Goal: Information Seeking & Learning: Learn about a topic

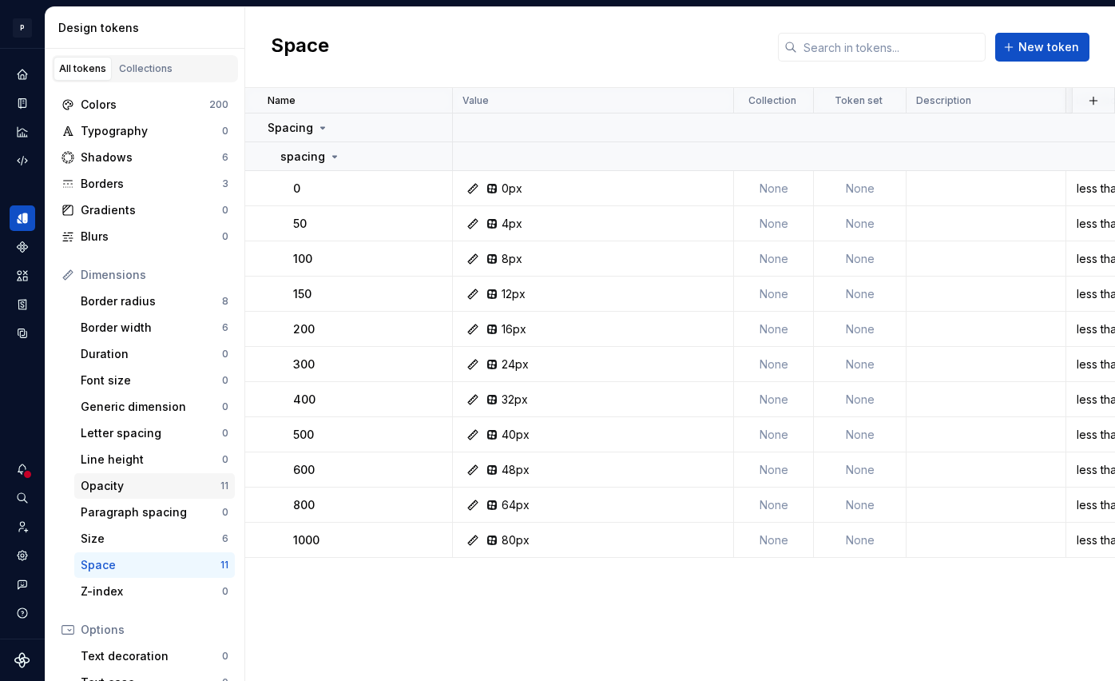
click at [192, 489] on div "Opacity" at bounding box center [151, 486] width 140 height 16
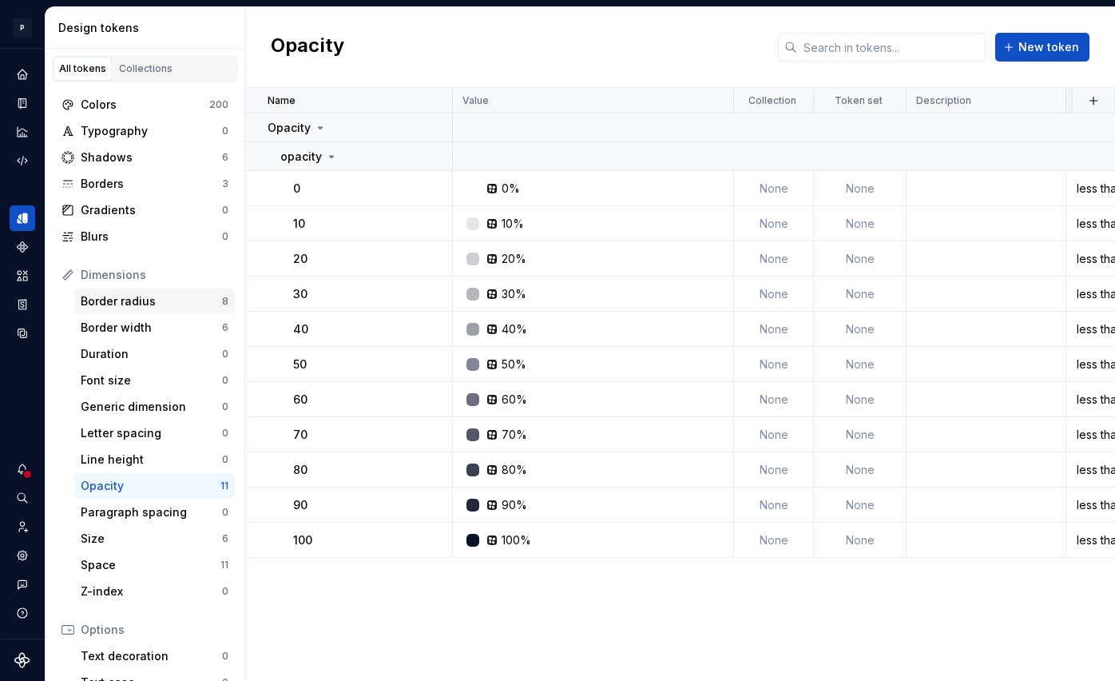
click at [157, 303] on div "Border radius" at bounding box center [151, 301] width 141 height 16
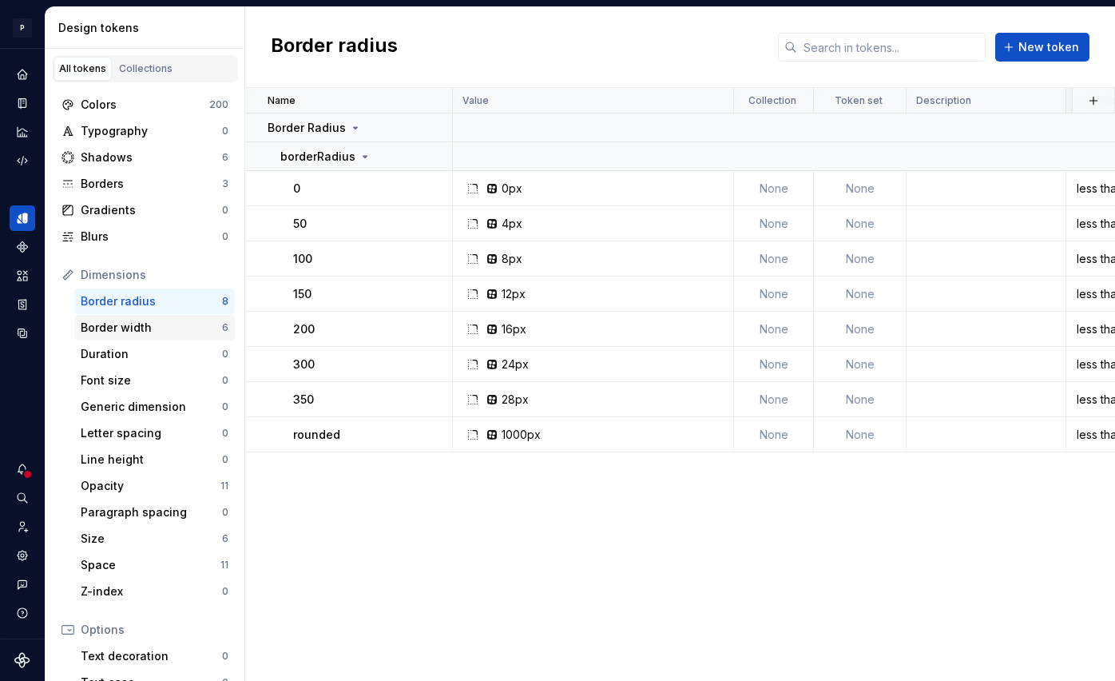
click at [160, 326] on div "Border width" at bounding box center [151, 328] width 141 height 16
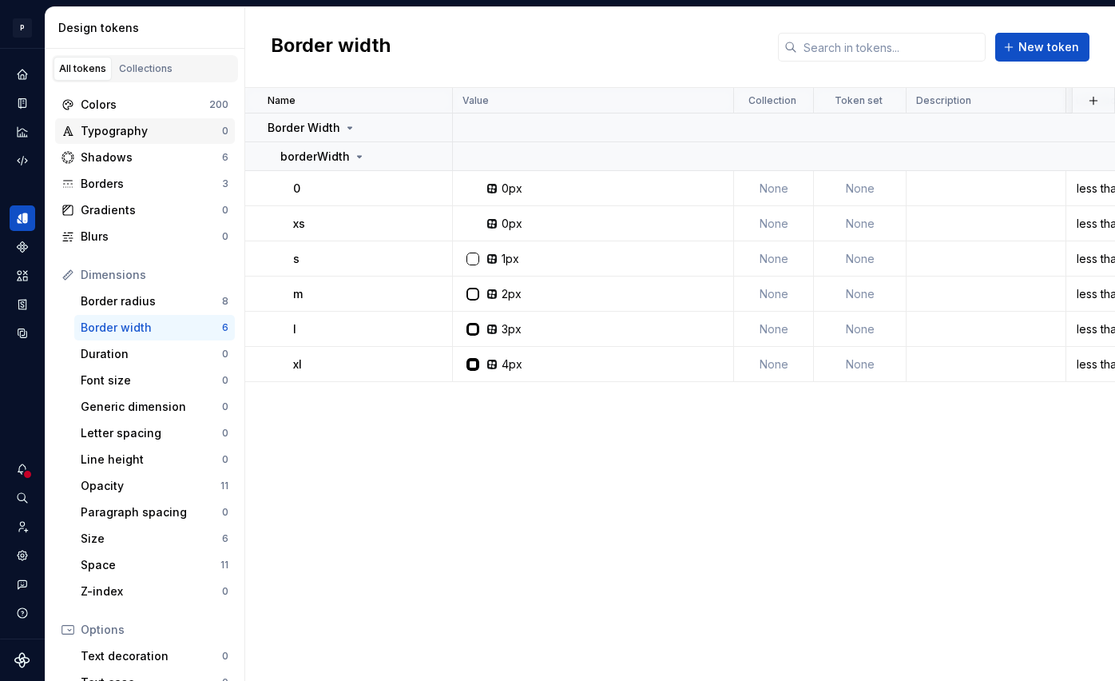
click at [129, 124] on div "Typography" at bounding box center [151, 131] width 141 height 16
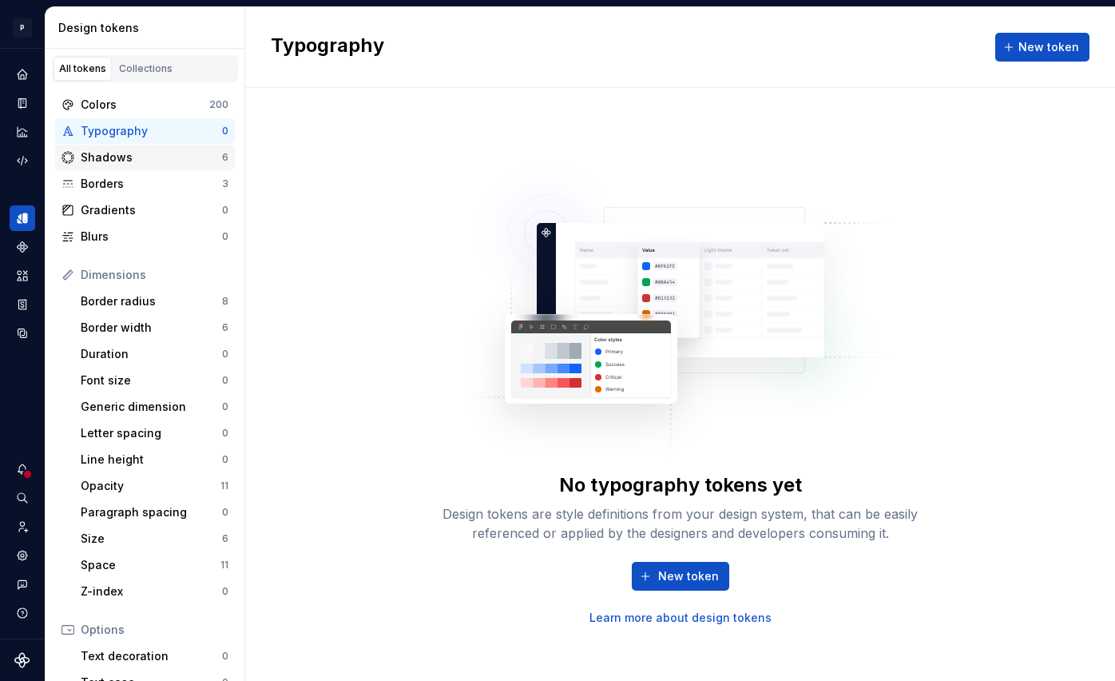
click at [135, 152] on div "Shadows" at bounding box center [151, 157] width 141 height 16
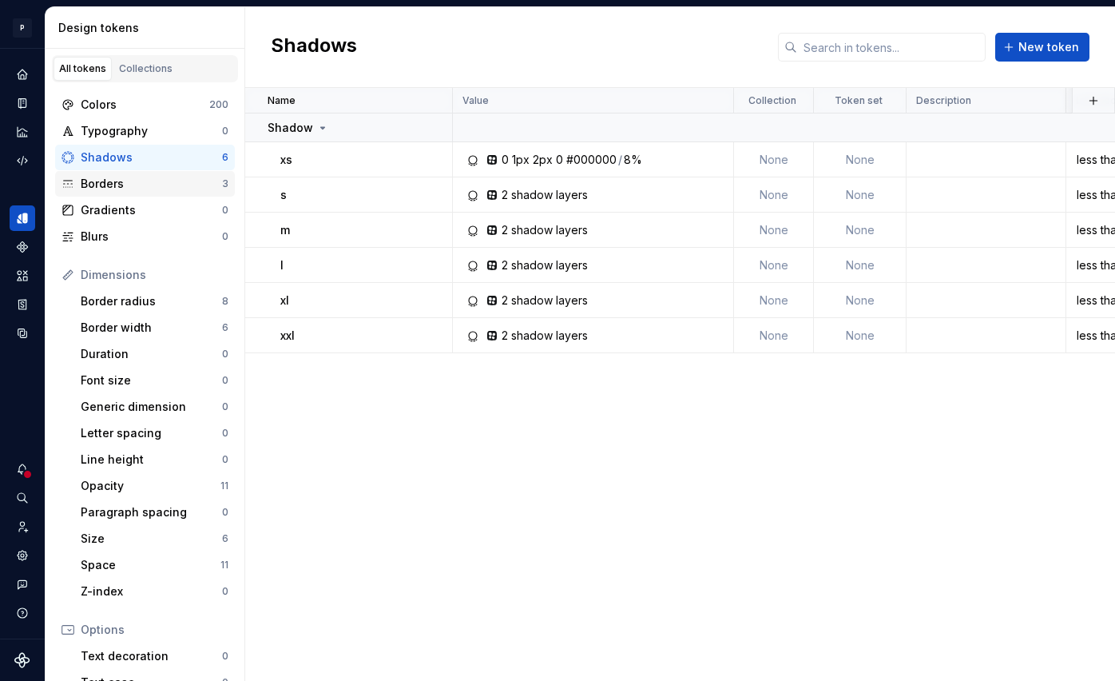
click at [137, 185] on div "Borders" at bounding box center [151, 184] width 141 height 16
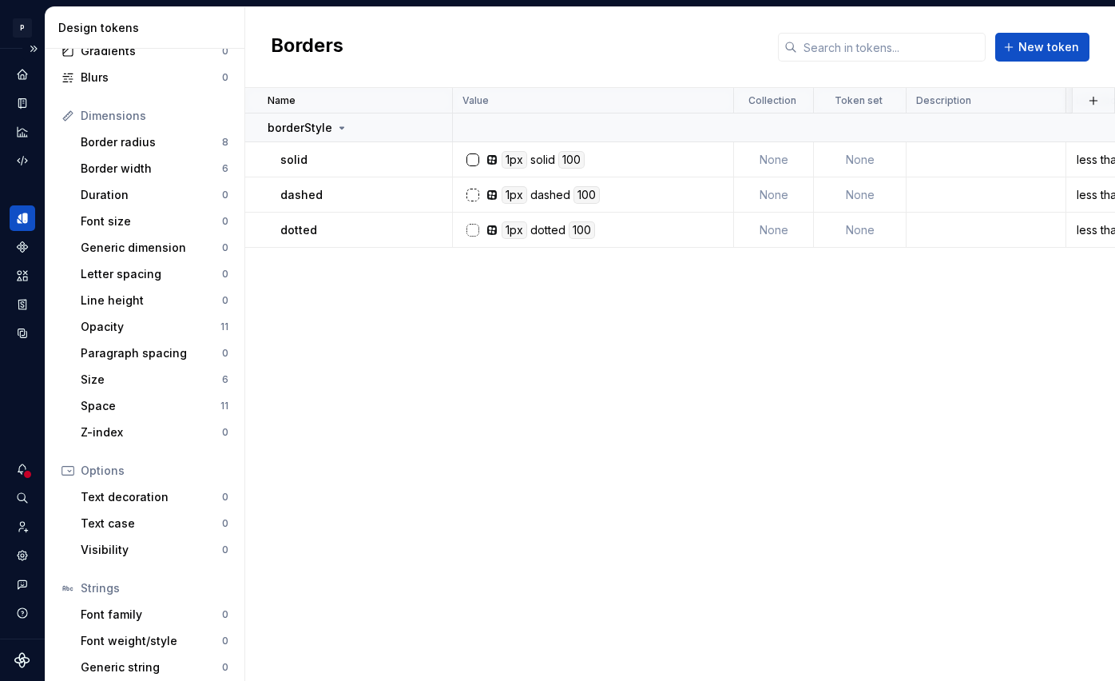
scroll to position [79, 0]
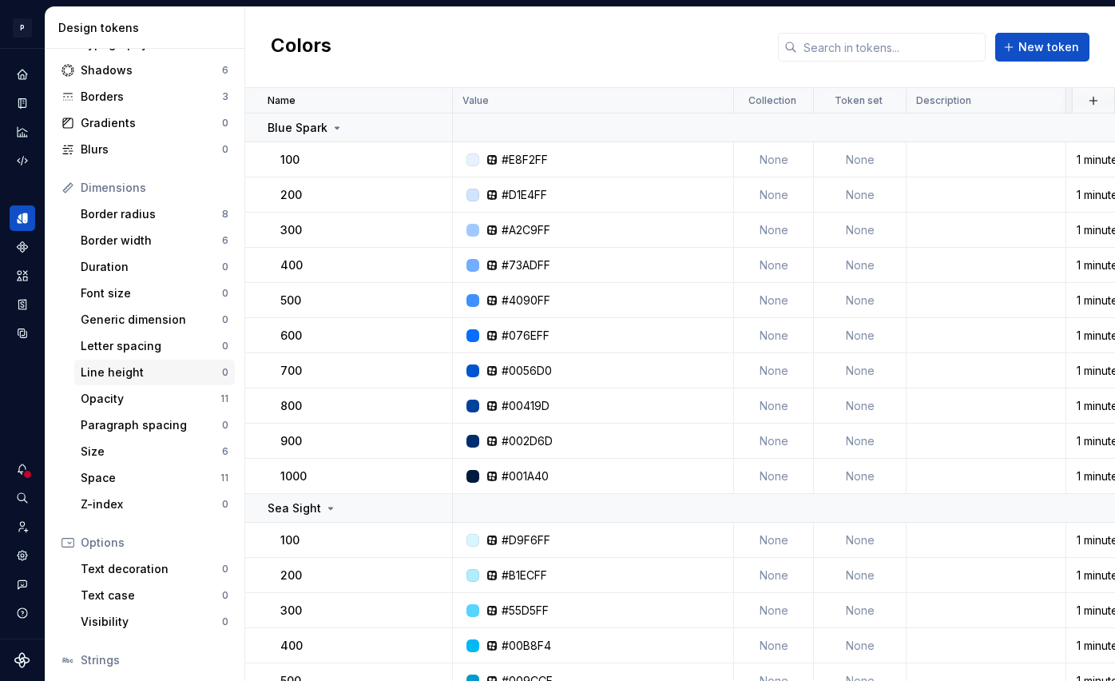
scroll to position [194, 0]
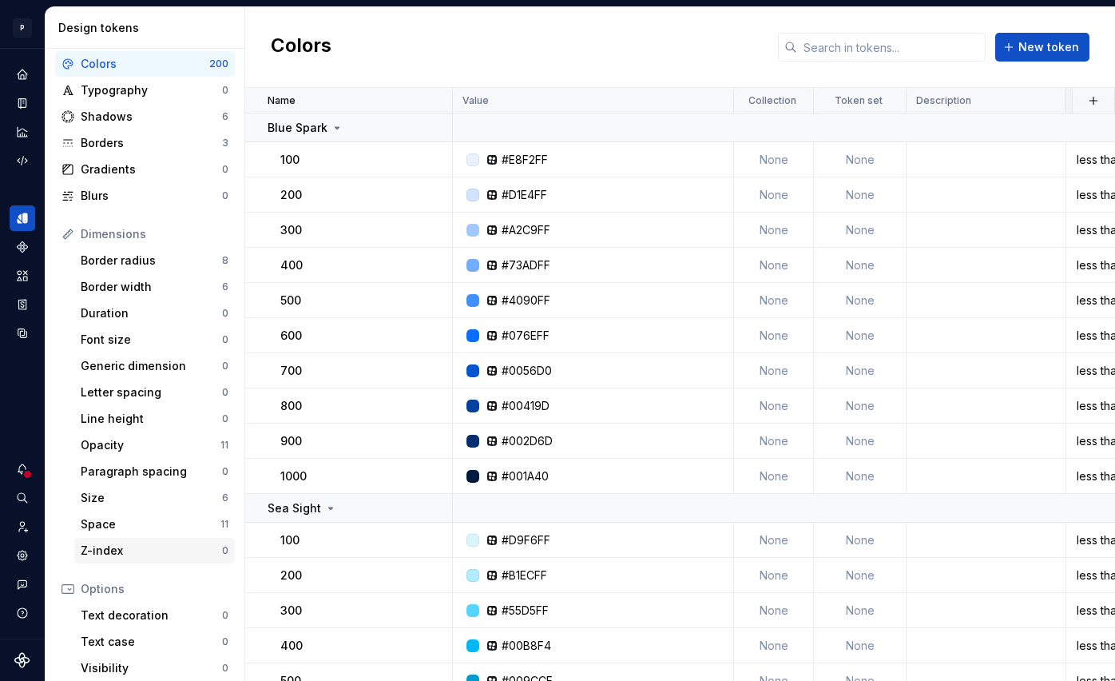
scroll to position [194, 0]
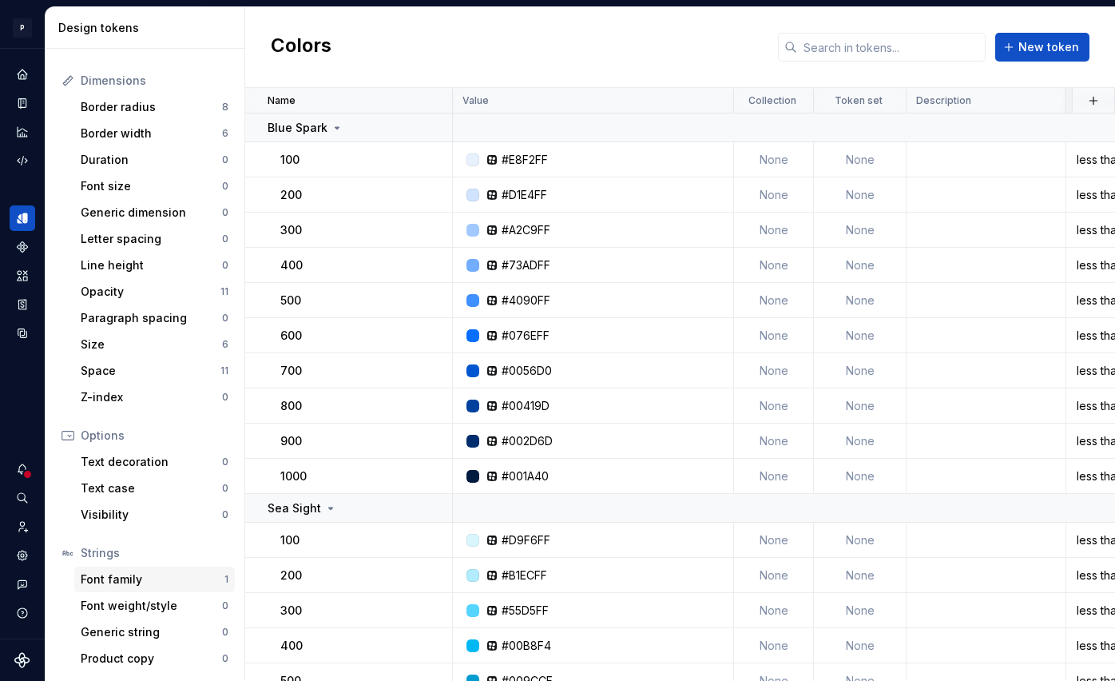
click at [136, 581] on div "Font family" at bounding box center [153, 579] width 144 height 16
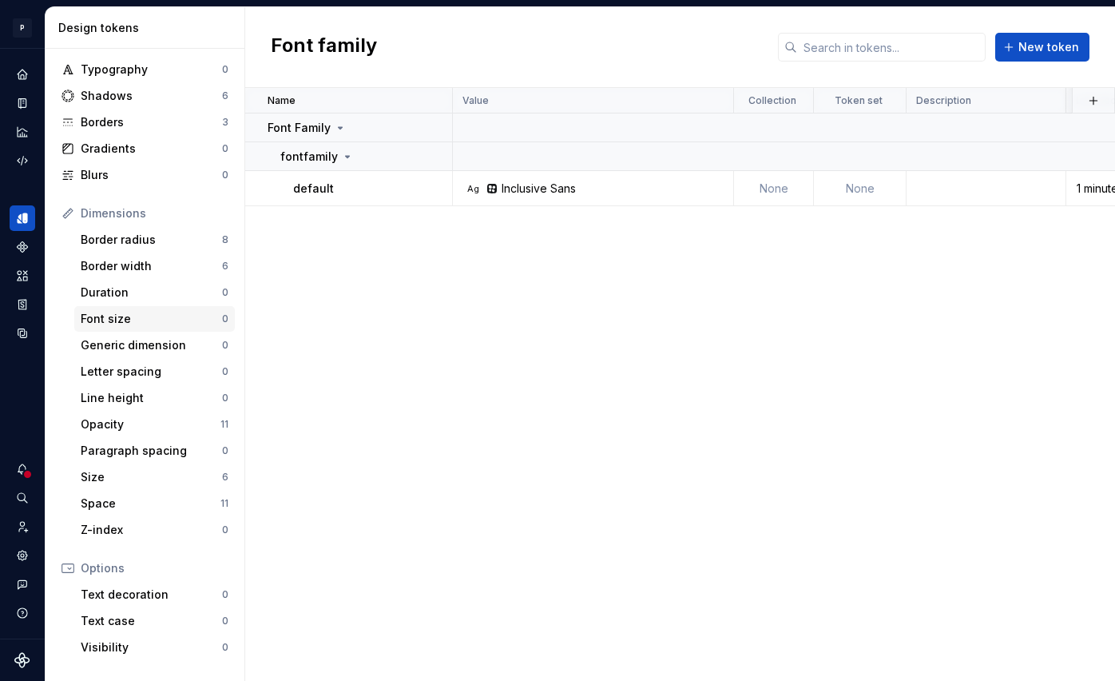
scroll to position [194, 0]
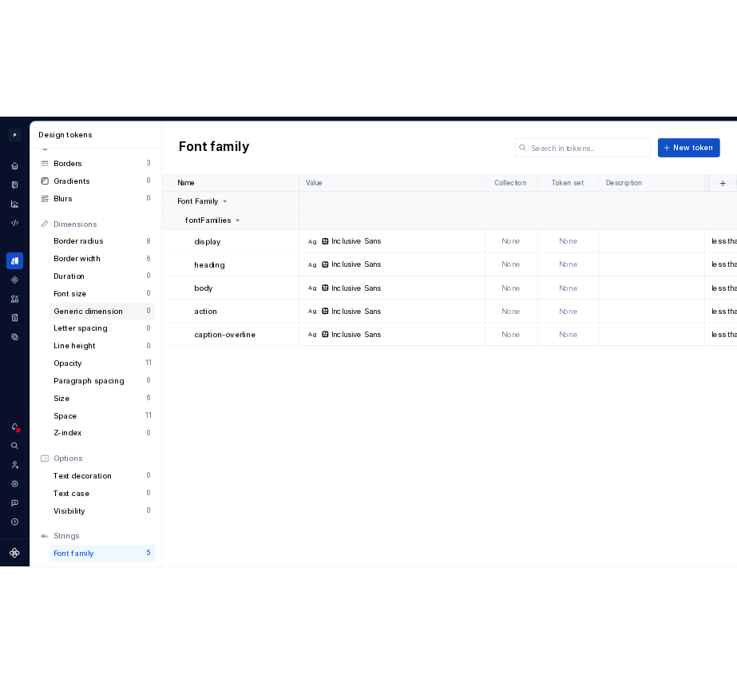
scroll to position [194, 0]
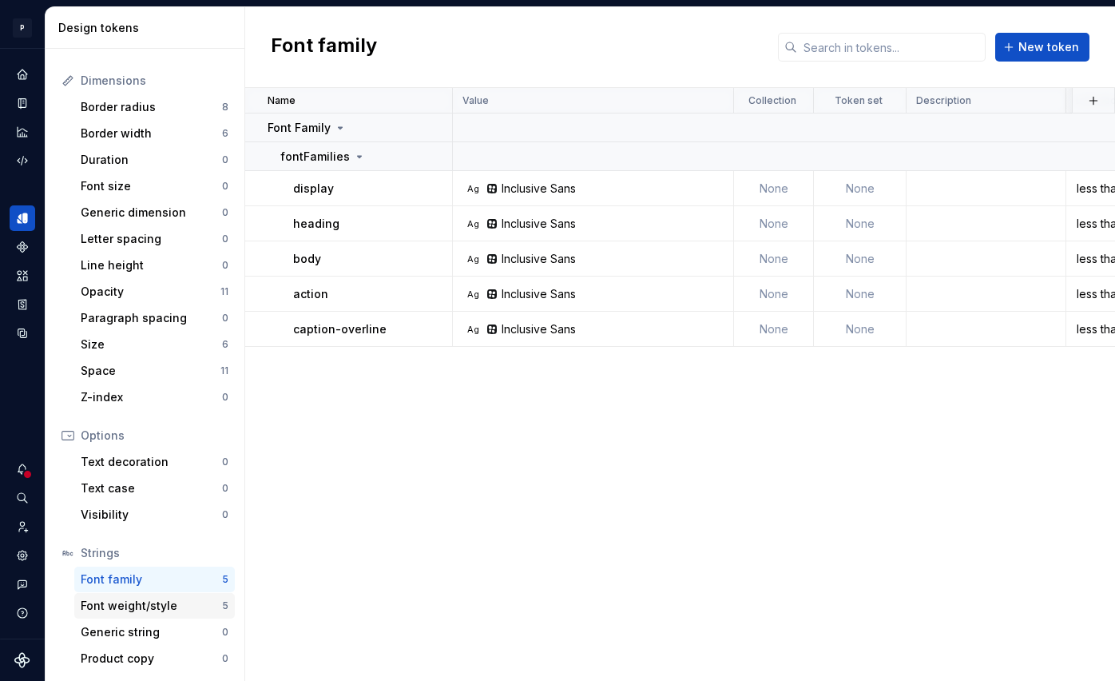
click at [138, 598] on div "Font weight/style" at bounding box center [151, 606] width 141 height 16
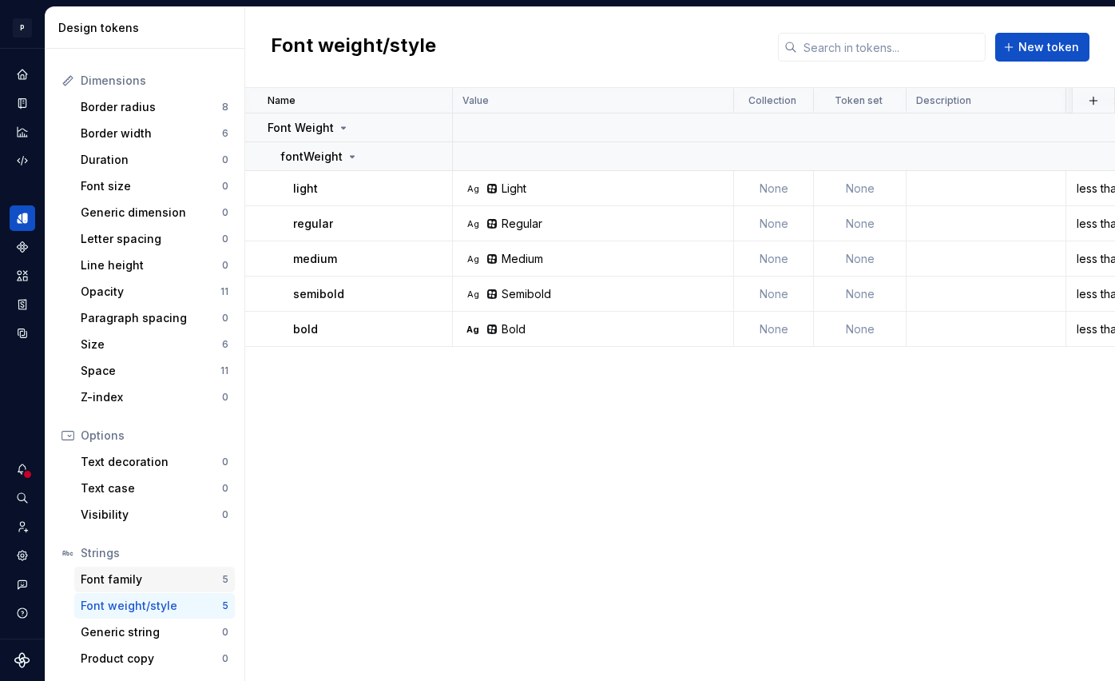
click at [168, 581] on div "Font family" at bounding box center [151, 579] width 141 height 16
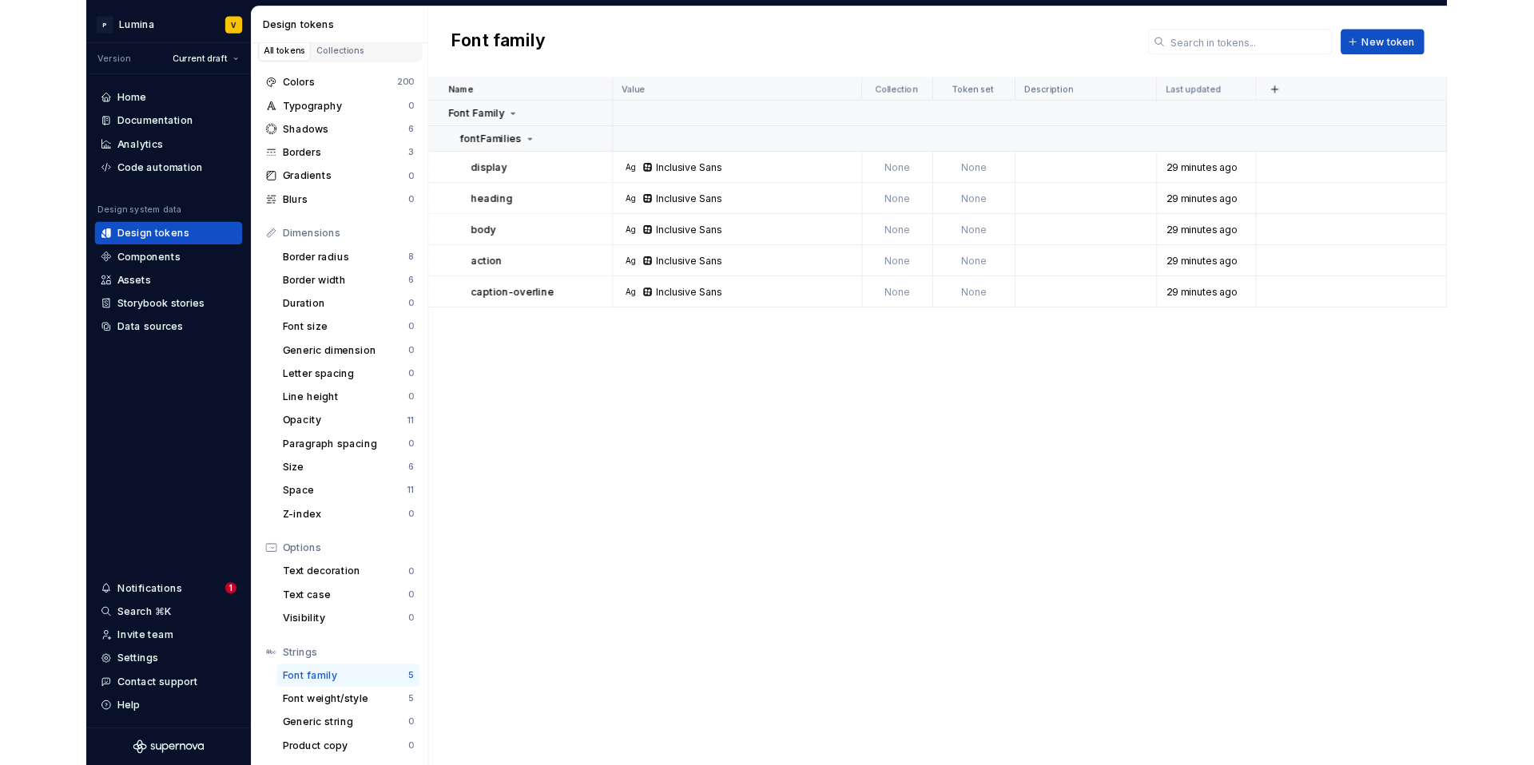
scroll to position [105, 0]
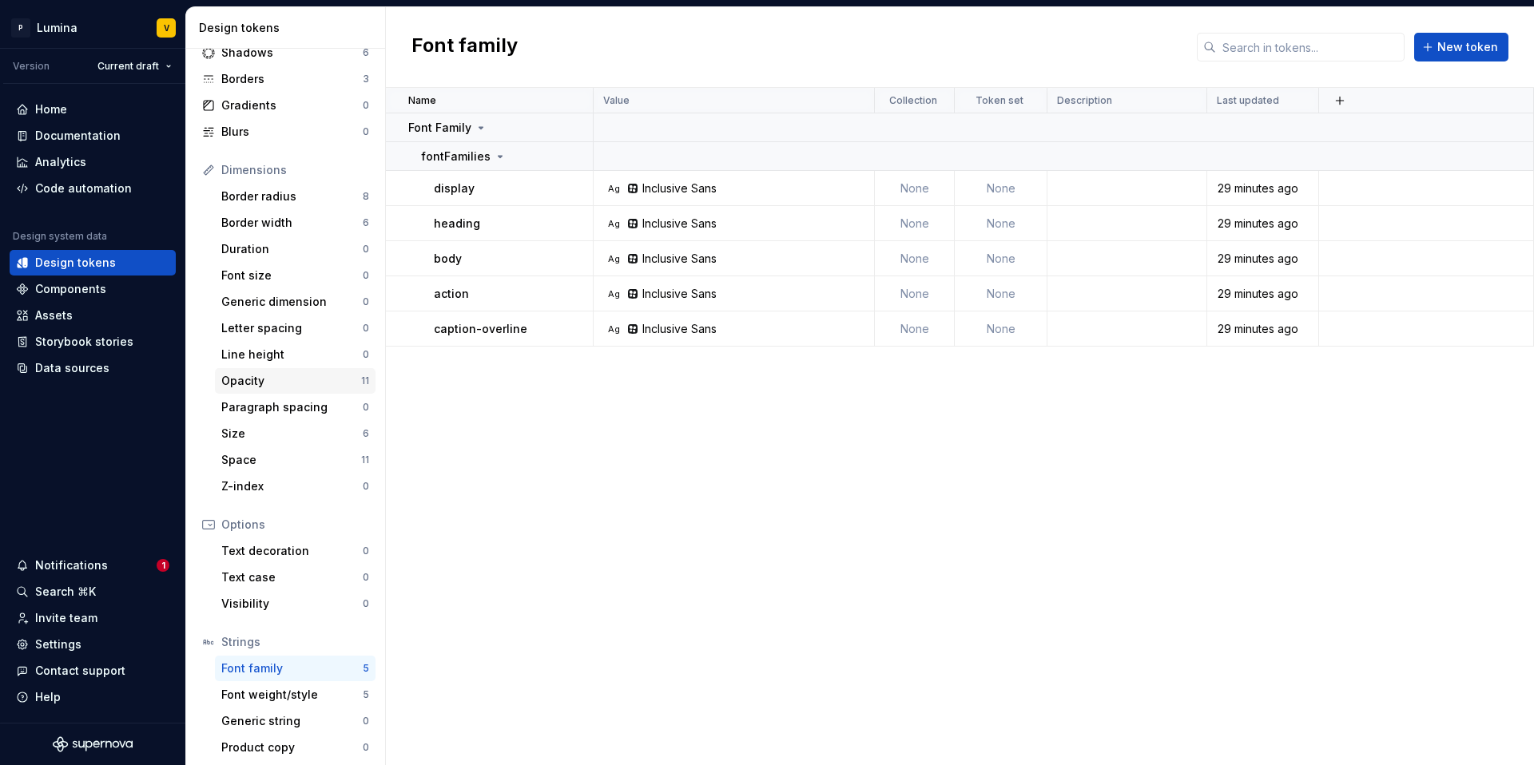
click at [281, 386] on div "Opacity" at bounding box center [291, 381] width 140 height 16
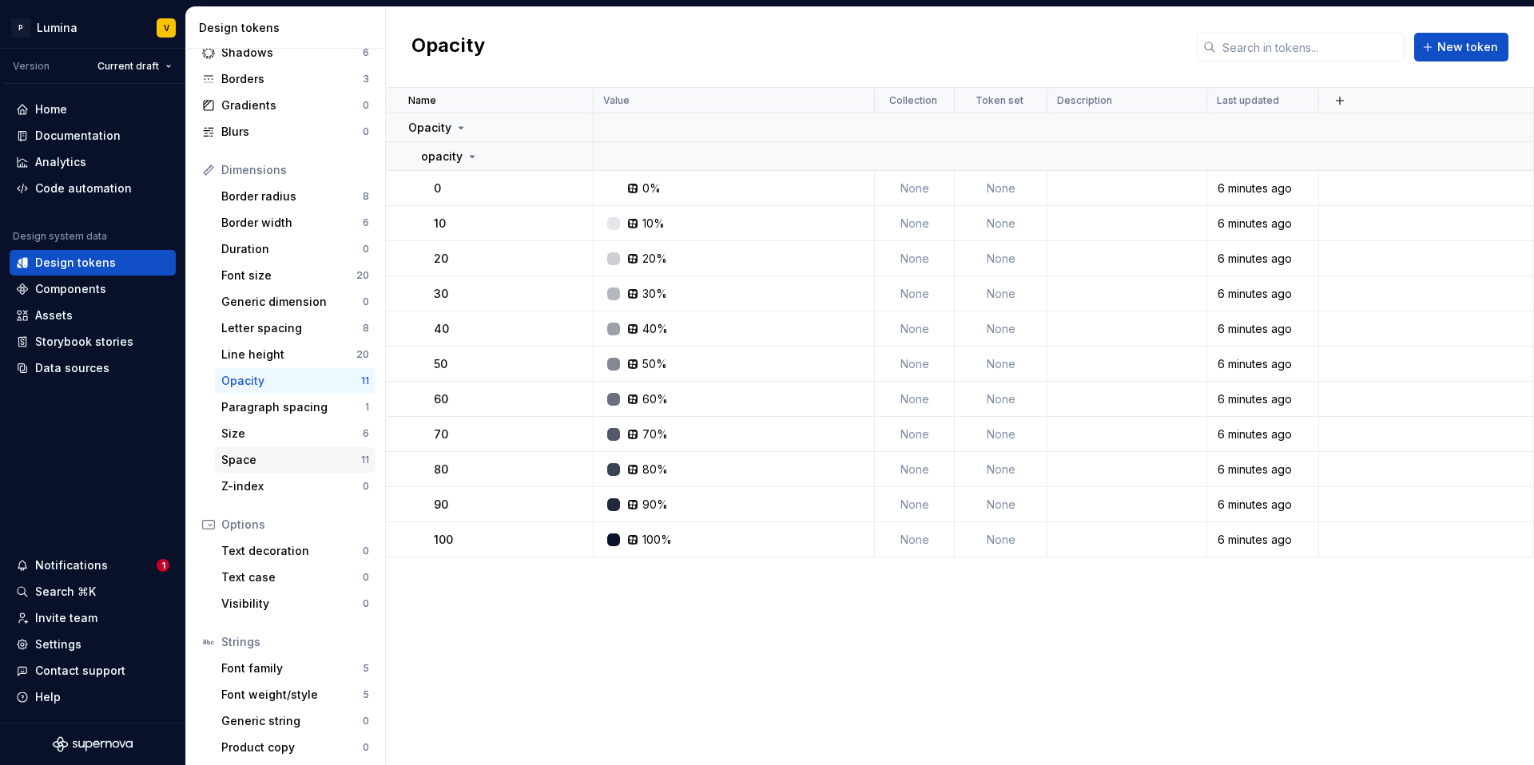
click at [281, 454] on div "Space" at bounding box center [291, 460] width 140 height 16
click at [296, 408] on div "Paragraph spacing" at bounding box center [293, 407] width 144 height 16
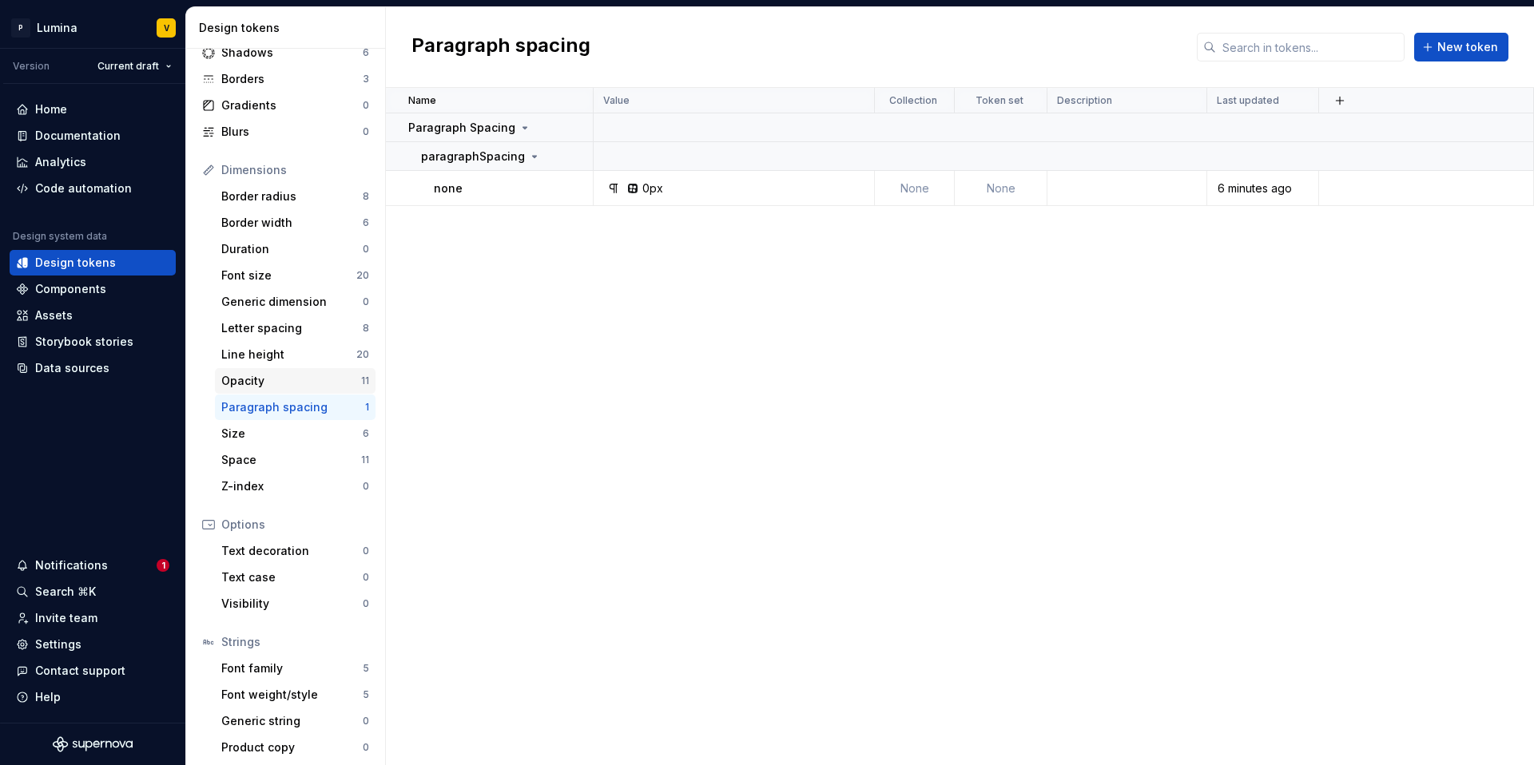
click at [307, 375] on div "Opacity" at bounding box center [291, 381] width 140 height 16
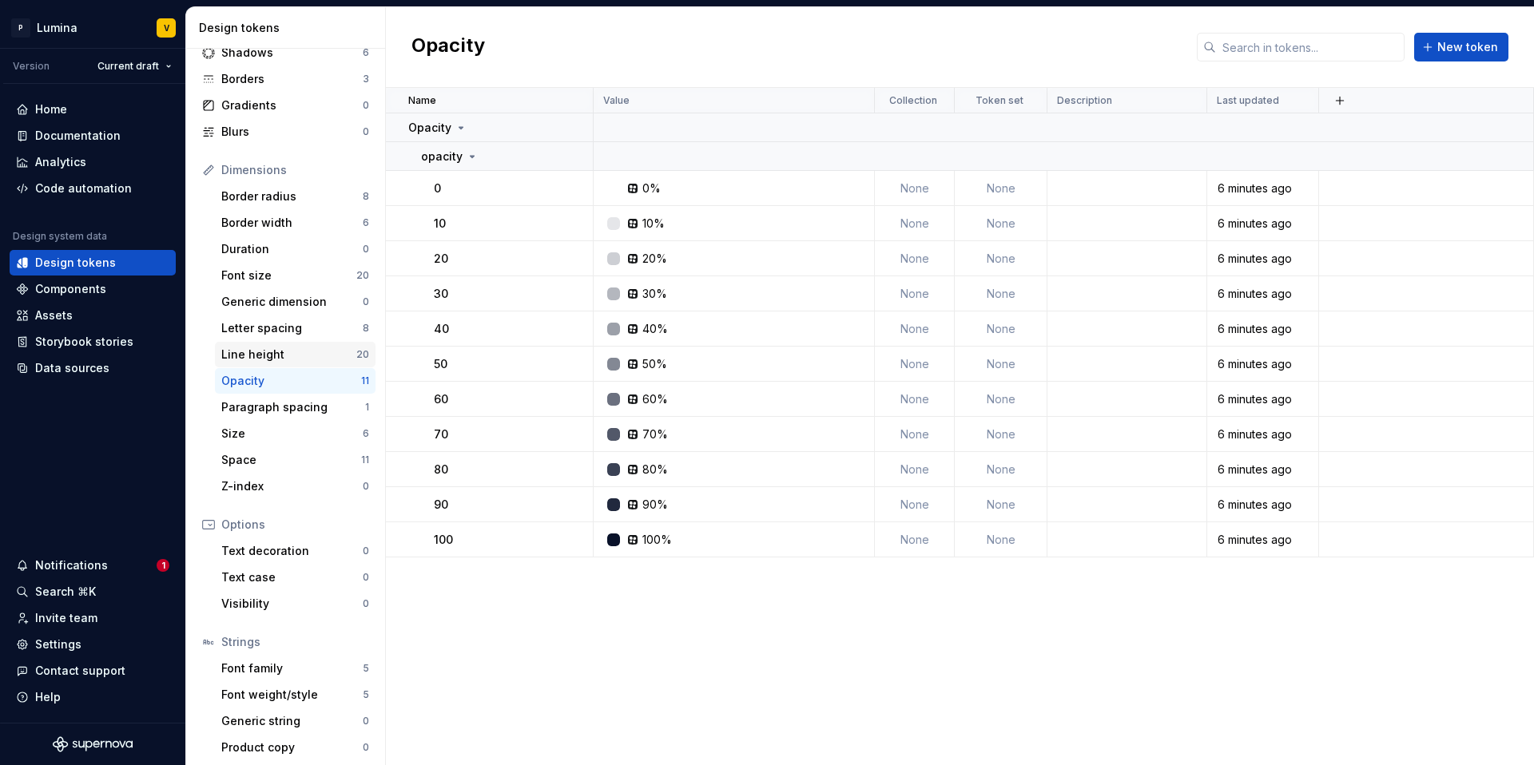
click at [301, 353] on div "Line height" at bounding box center [288, 355] width 135 height 16
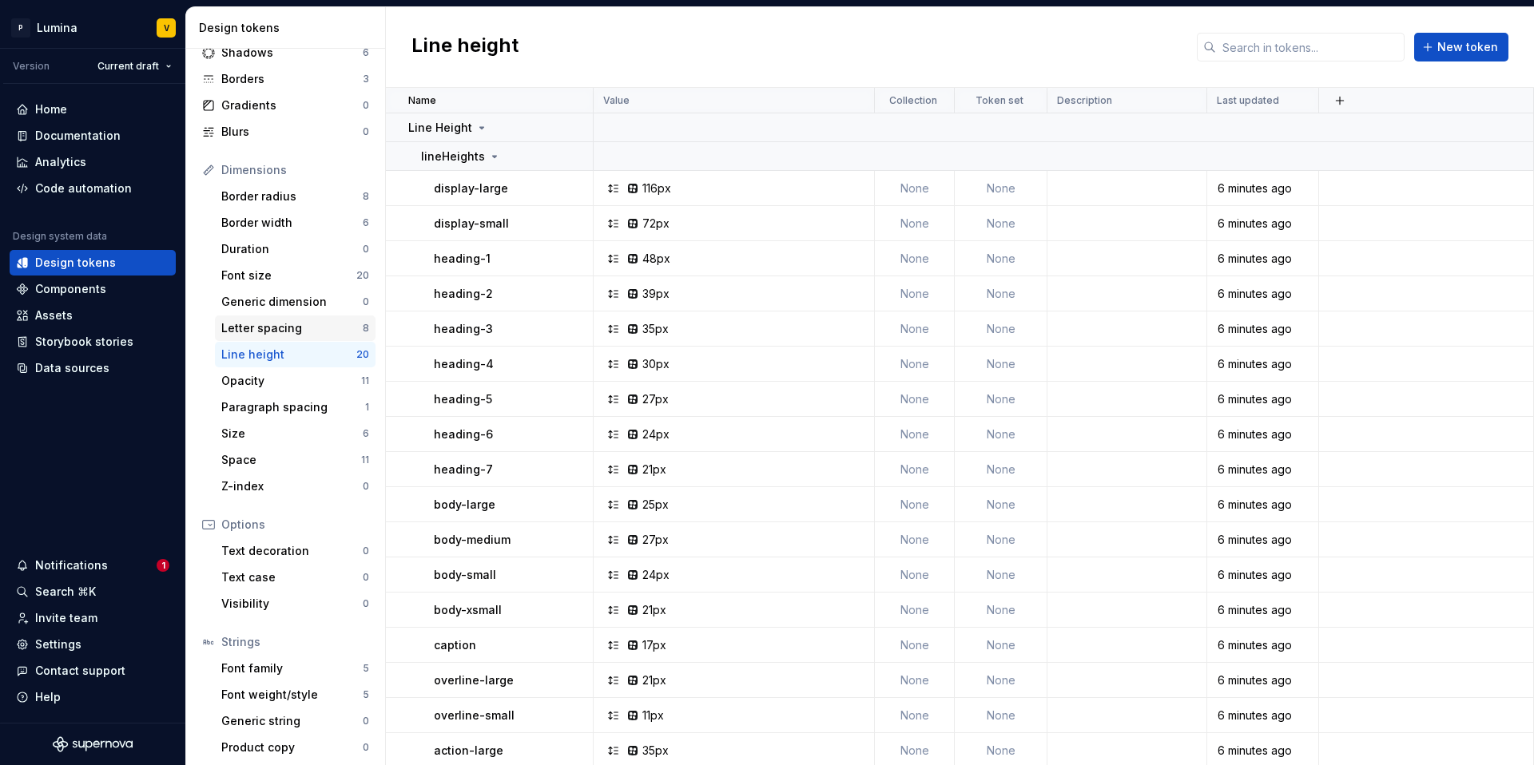
click at [314, 326] on div "Letter spacing" at bounding box center [291, 328] width 141 height 16
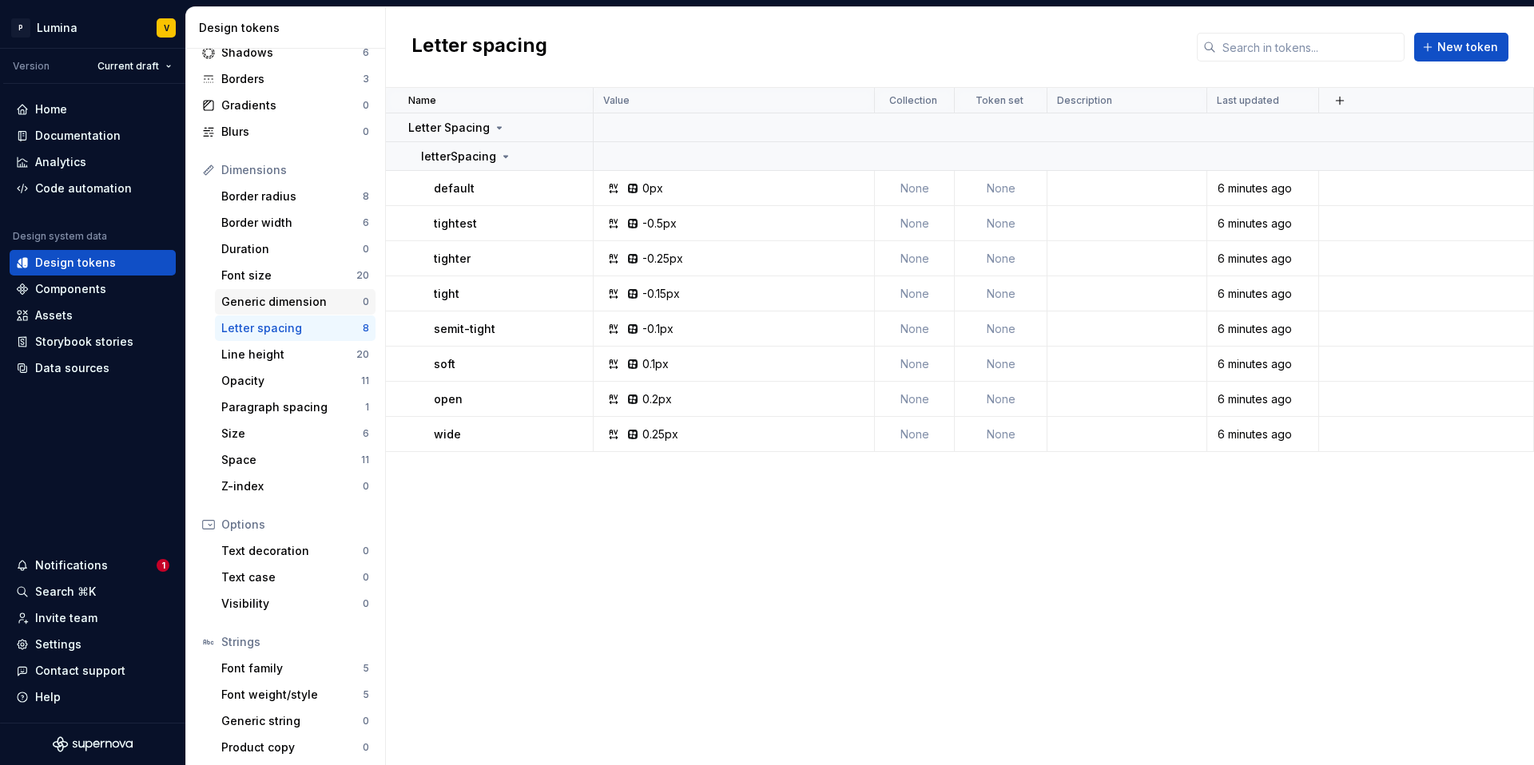
click at [319, 304] on div "Generic dimension" at bounding box center [291, 302] width 141 height 16
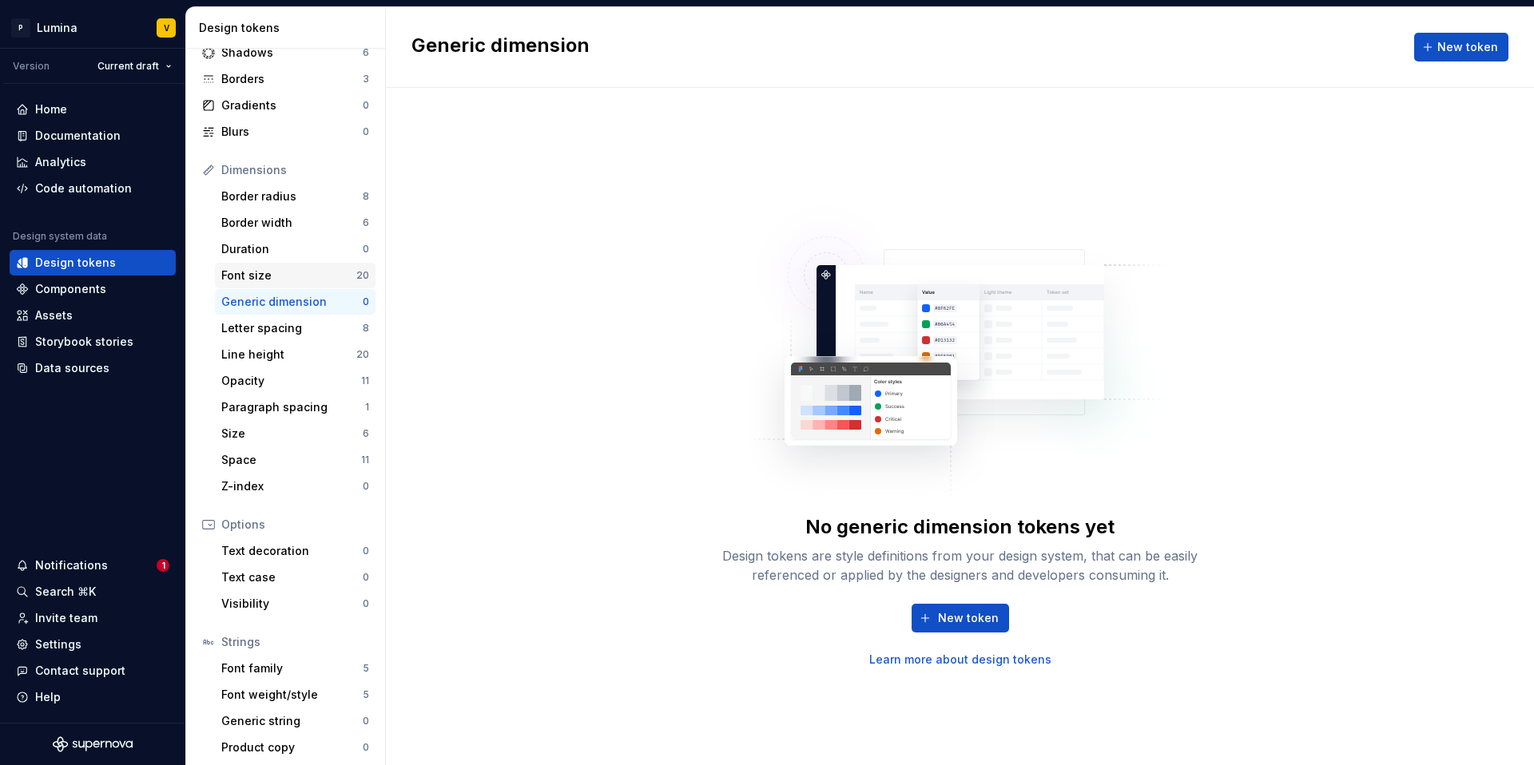
click at [301, 276] on div "Font size" at bounding box center [288, 276] width 135 height 16
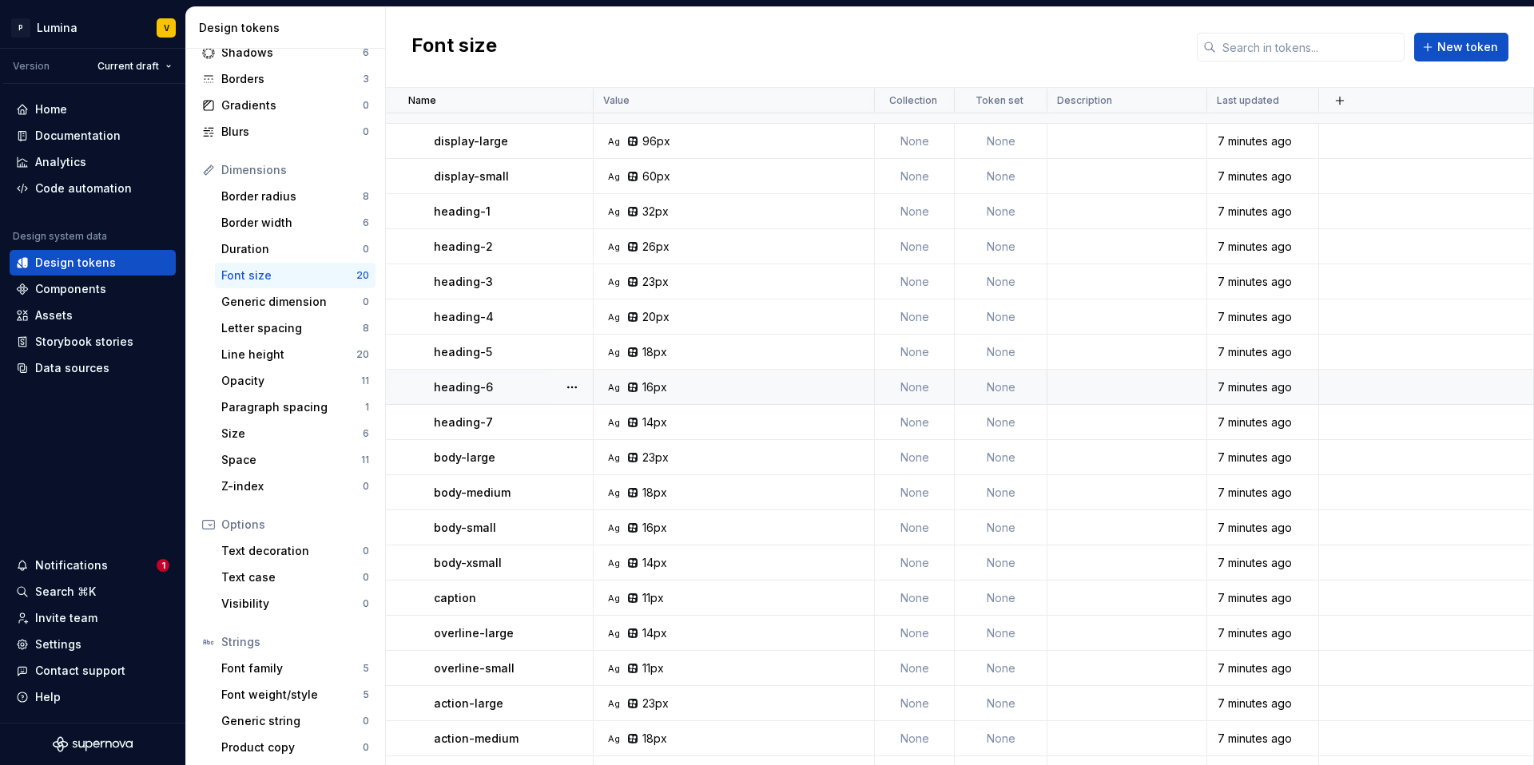
scroll to position [109, 0]
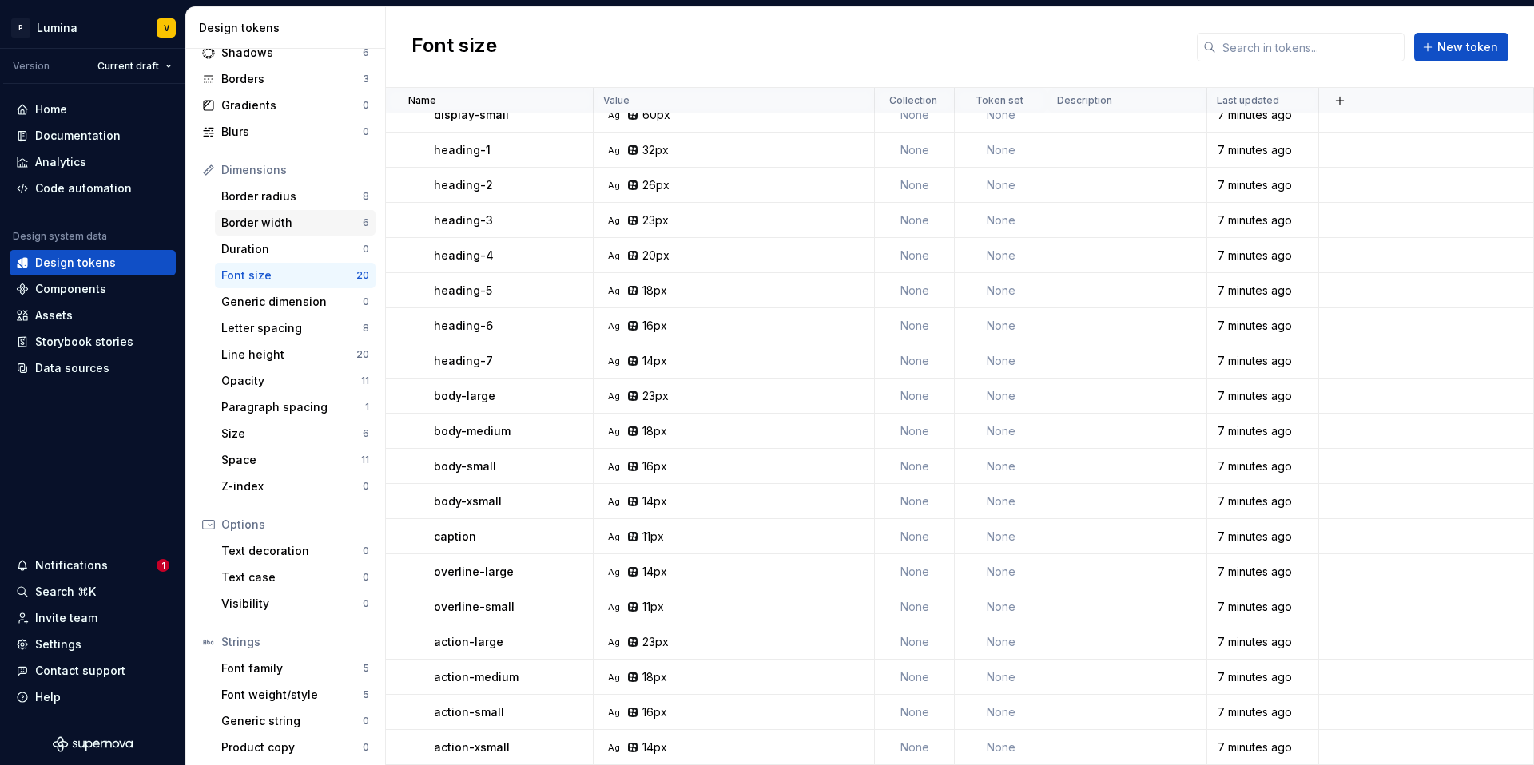
click at [285, 223] on div "Border width" at bounding box center [291, 223] width 141 height 16
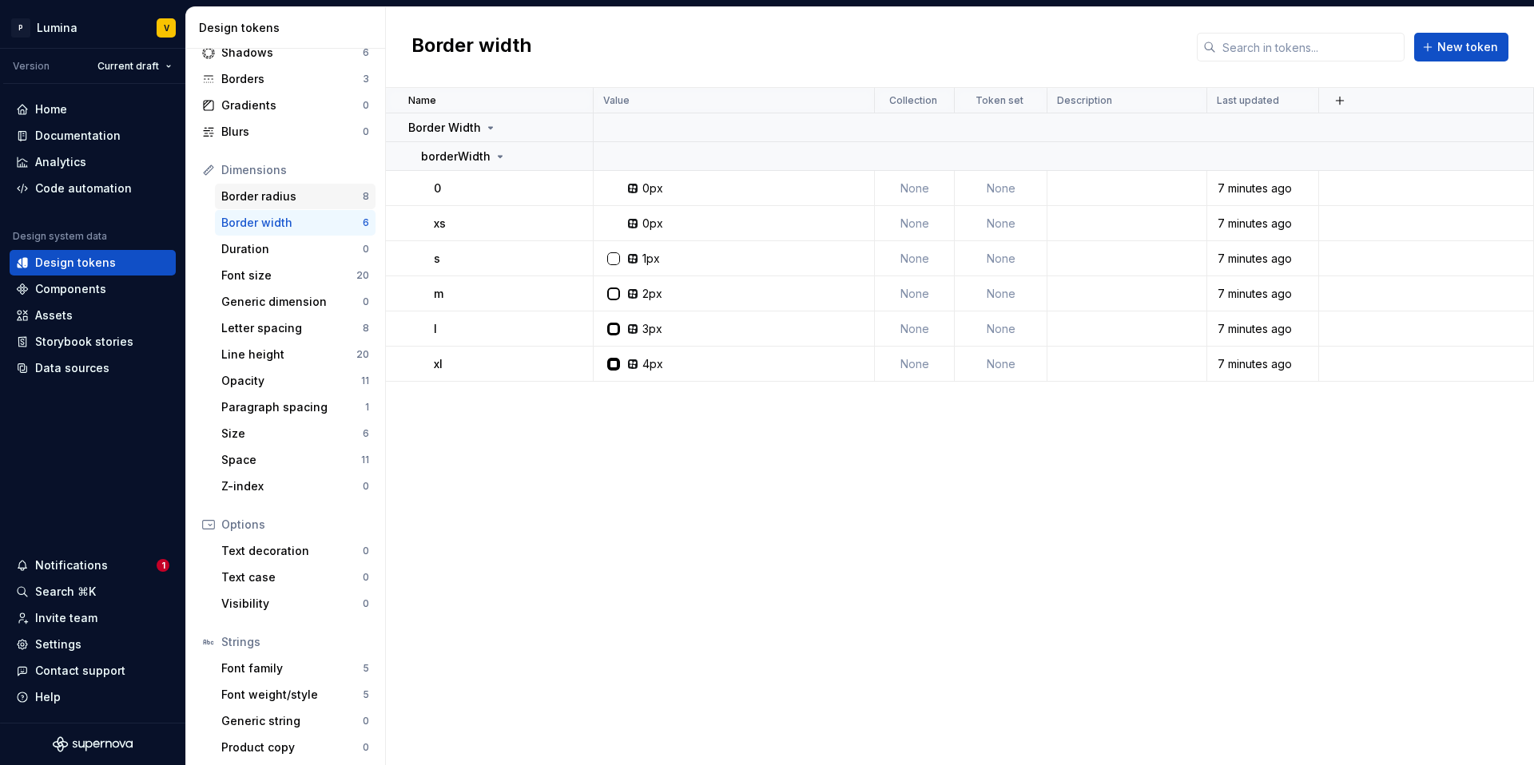
click at [304, 197] on div "Border radius" at bounding box center [291, 197] width 141 height 16
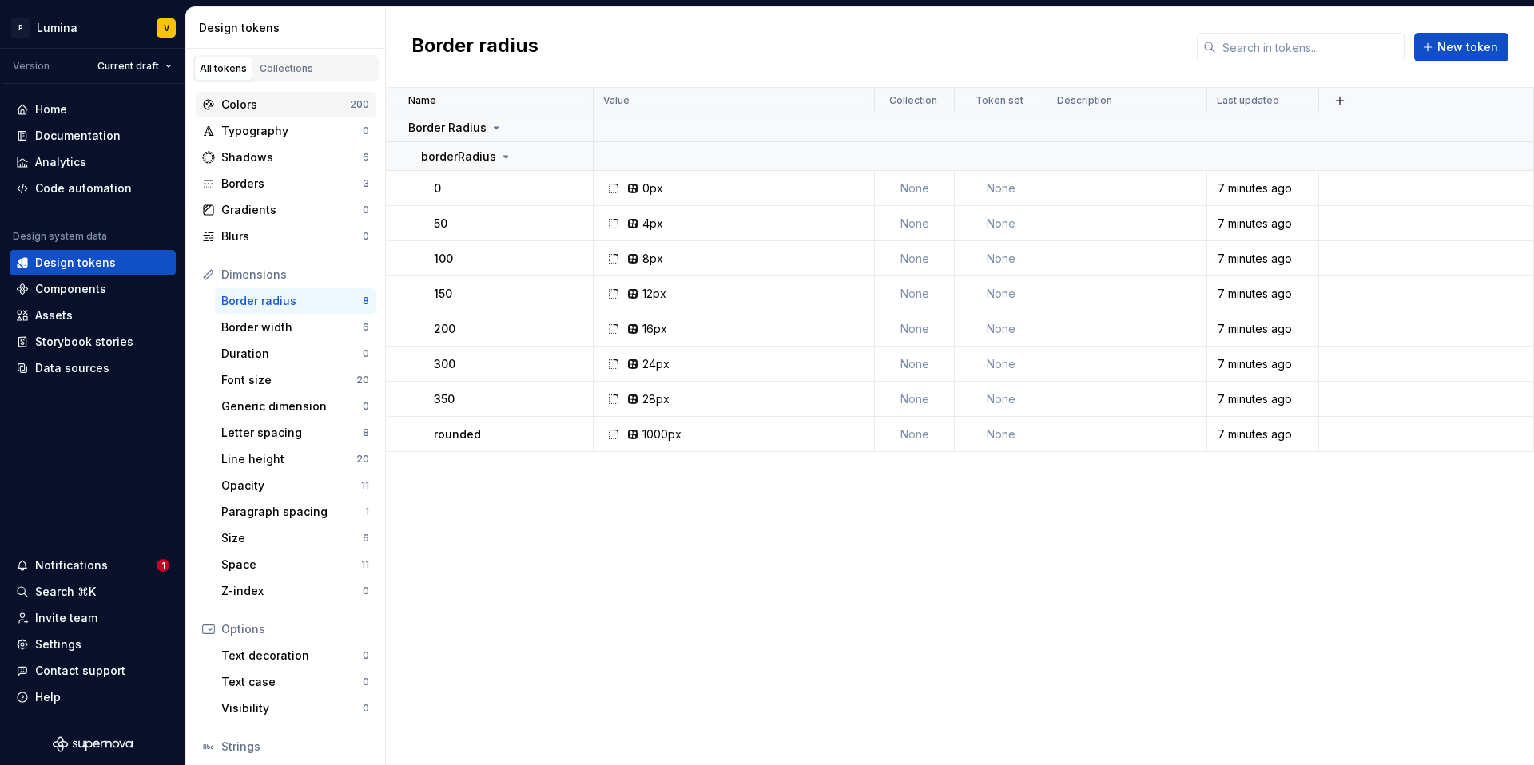
click at [304, 101] on div "Colors" at bounding box center [285, 105] width 129 height 16
